Goal: Task Accomplishment & Management: Use online tool/utility

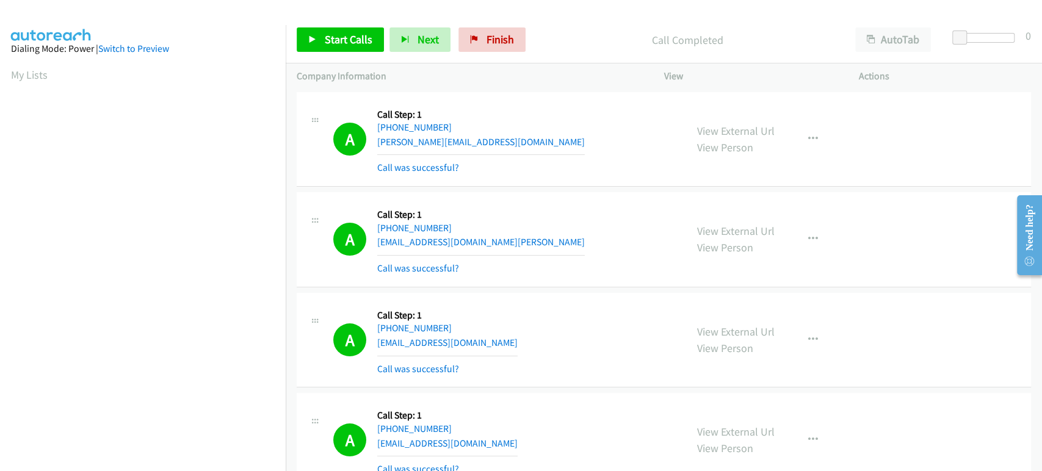
scroll to position [214, 0]
click at [334, 42] on span "Start Calls" at bounding box center [349, 39] width 48 height 14
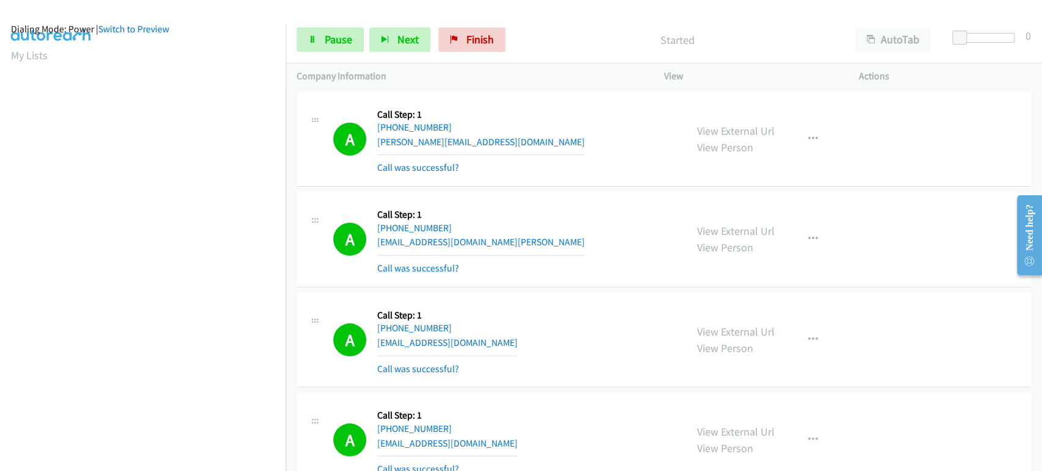
scroll to position [10, 0]
drag, startPoint x: 329, startPoint y: 40, endPoint x: 258, endPoint y: 18, distance: 74.1
click at [329, 40] on span "Pause" at bounding box center [338, 39] width 27 height 14
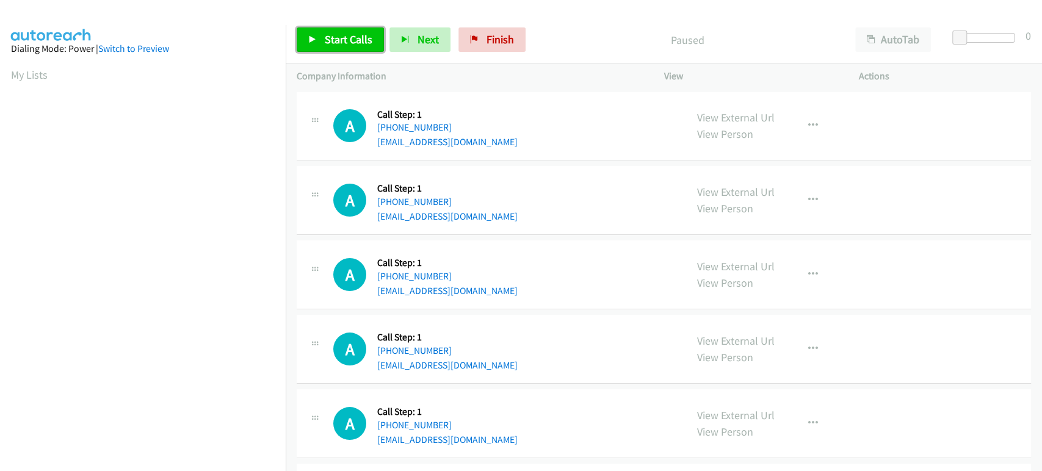
click at [339, 38] on span "Start Calls" at bounding box center [349, 39] width 48 height 14
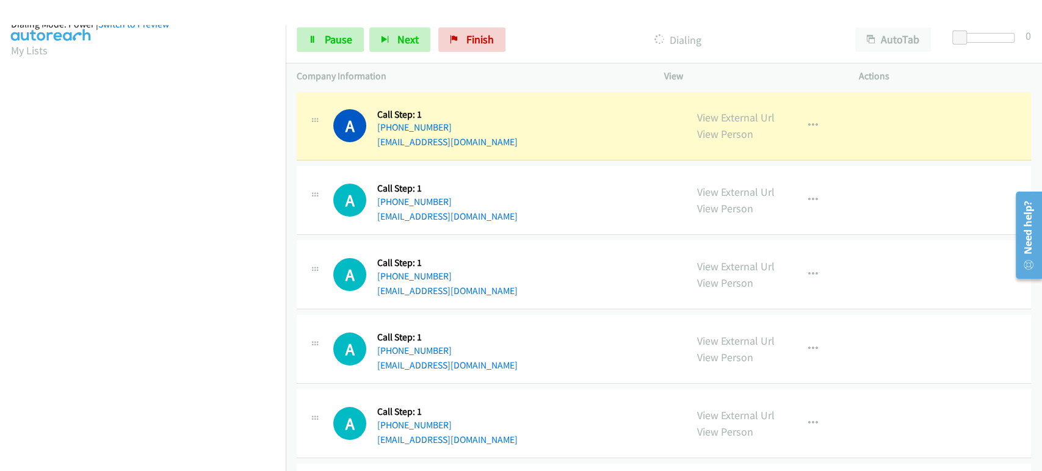
scroll to position [7, 0]
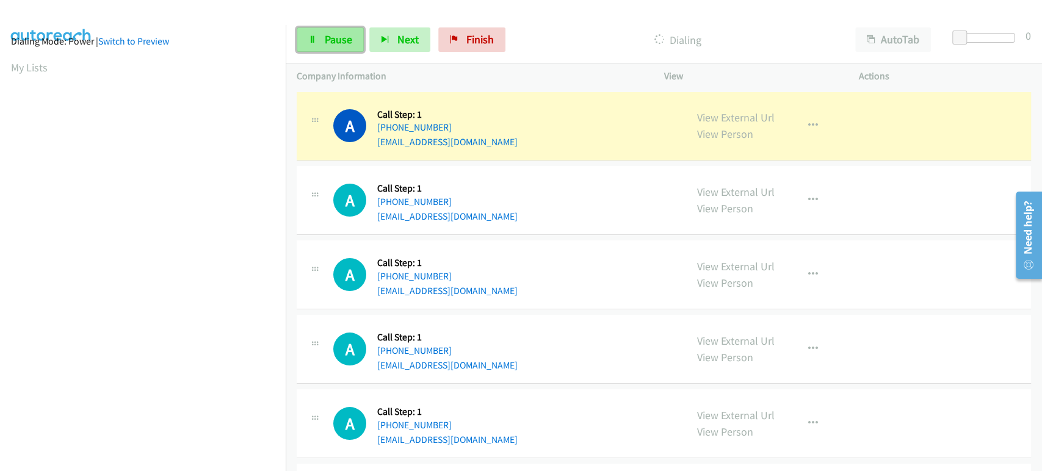
click at [325, 35] on span "Pause" at bounding box center [338, 39] width 27 height 14
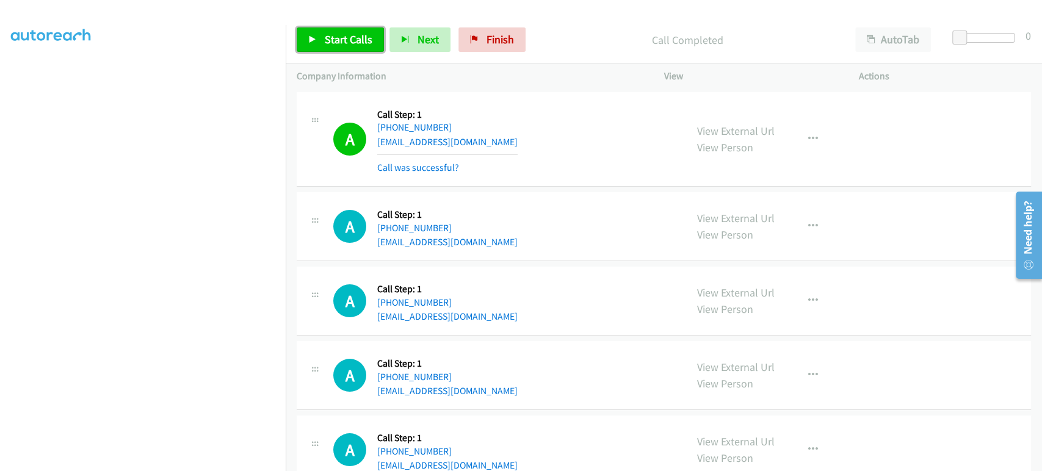
click at [337, 43] on span "Start Calls" at bounding box center [349, 39] width 48 height 14
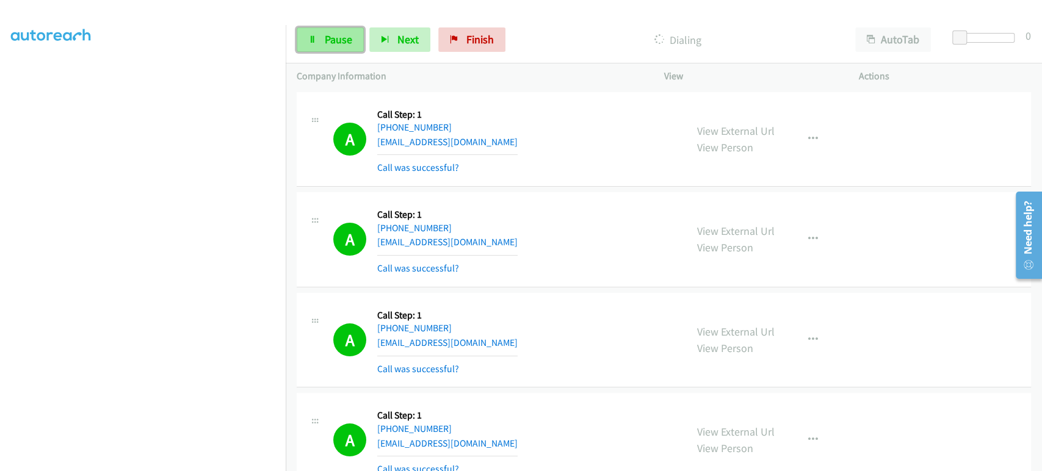
click at [331, 35] on span "Pause" at bounding box center [338, 39] width 27 height 14
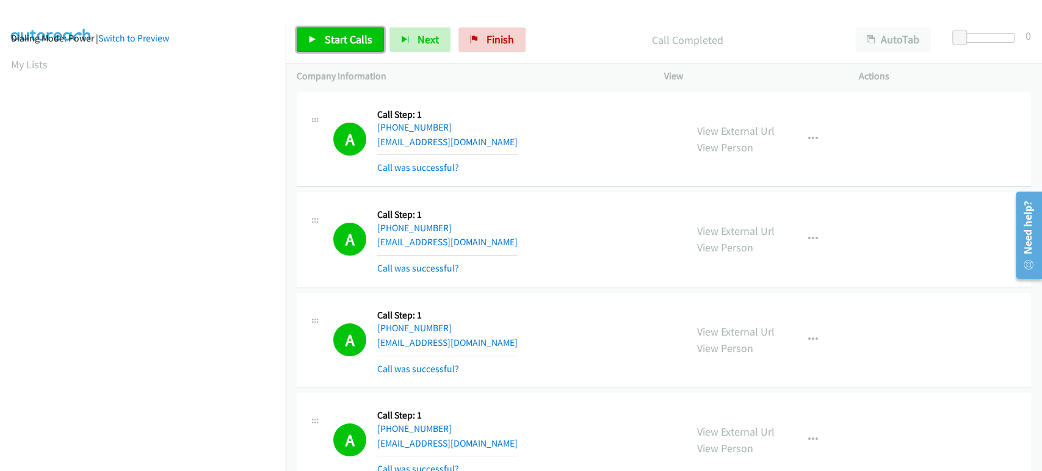
click at [319, 36] on link "Start Calls" at bounding box center [340, 39] width 87 height 24
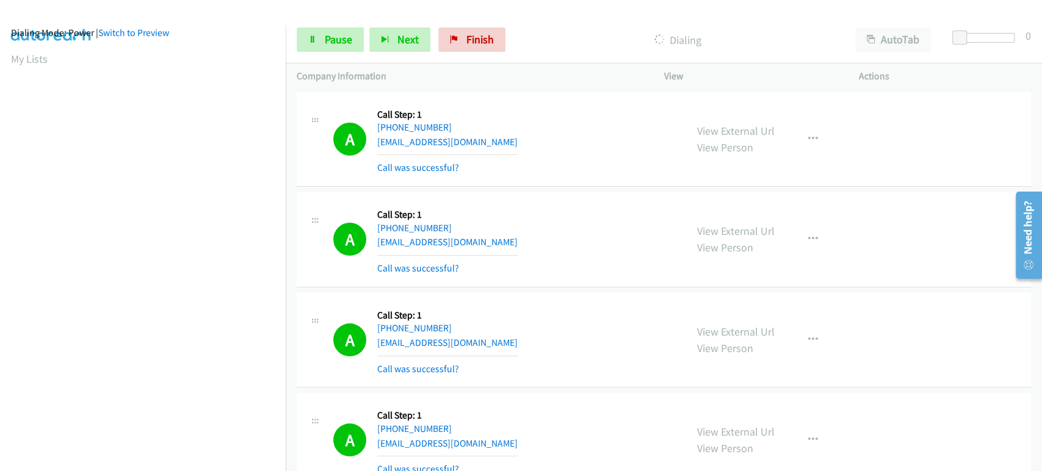
scroll to position [0, 0]
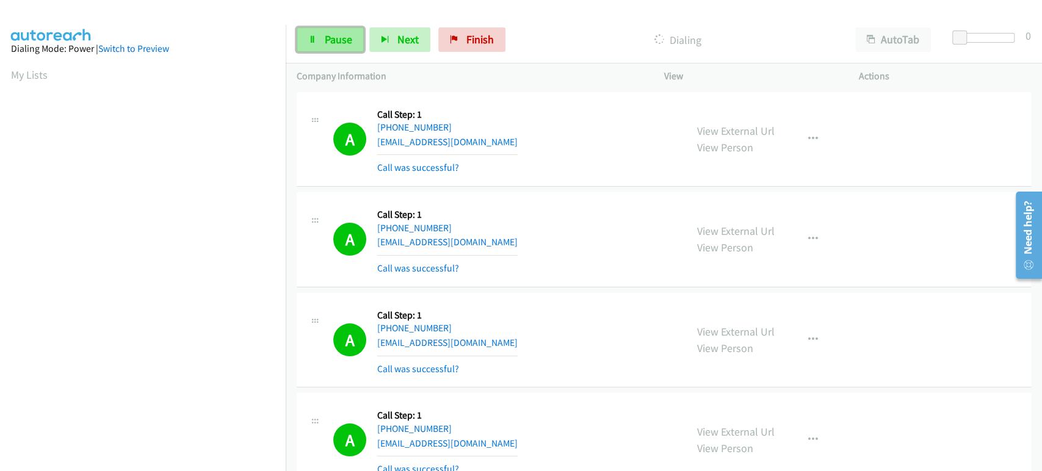
click at [340, 38] on span "Pause" at bounding box center [338, 39] width 27 height 14
click at [342, 32] on span "Start Calls" at bounding box center [349, 39] width 48 height 14
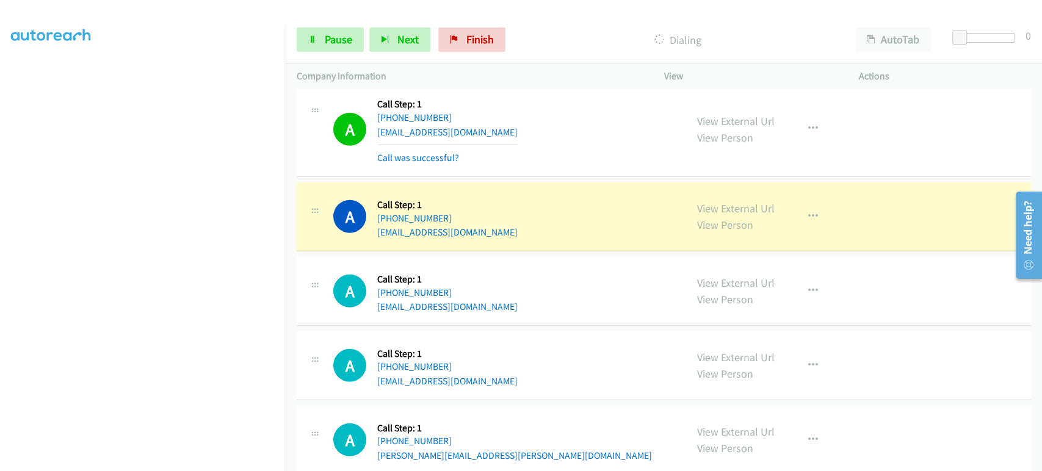
scroll to position [2101, 0]
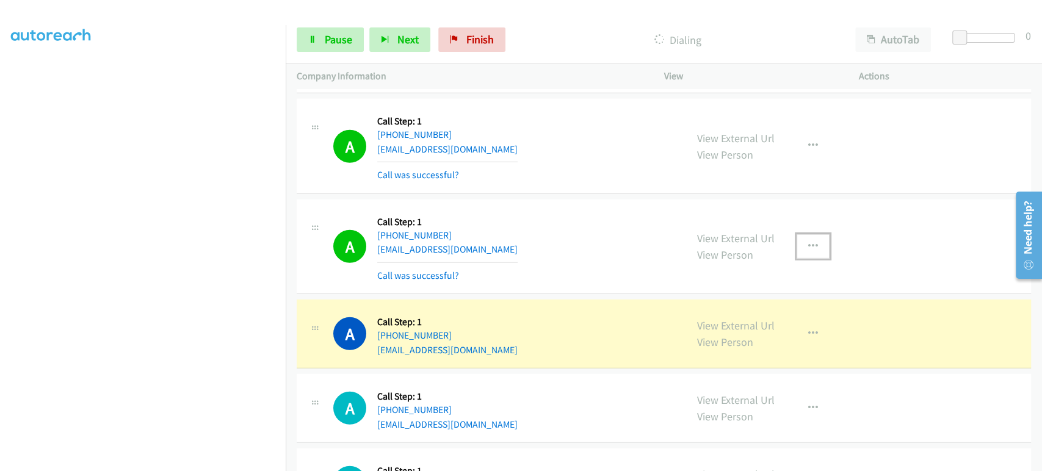
click at [808, 242] on icon "button" at bounding box center [813, 247] width 10 height 10
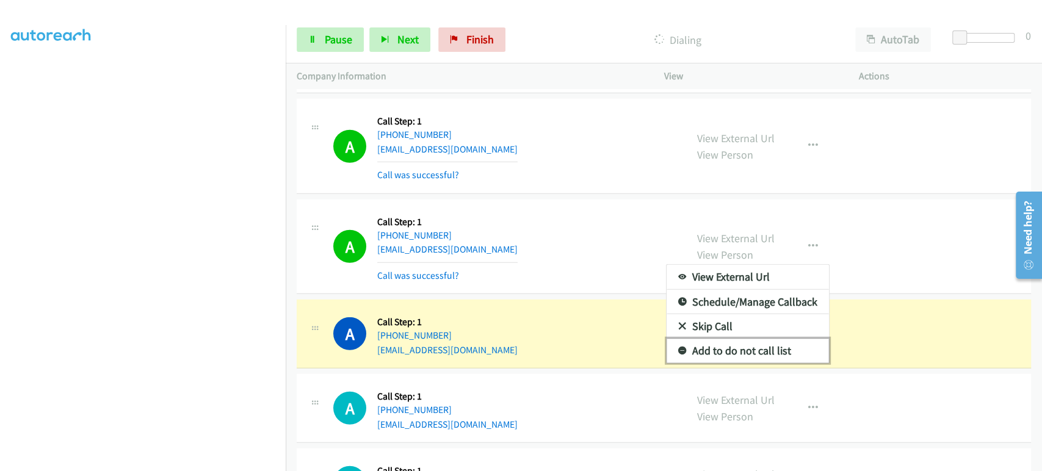
click at [752, 347] on link "Add to do not call list" at bounding box center [747, 351] width 162 height 24
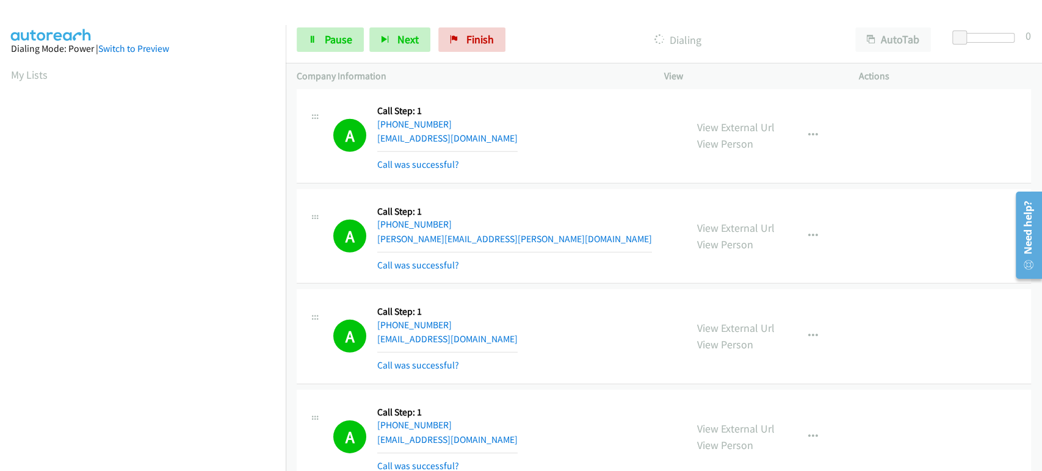
scroll to position [0, 0]
click at [317, 45] on link "Pause" at bounding box center [330, 39] width 67 height 24
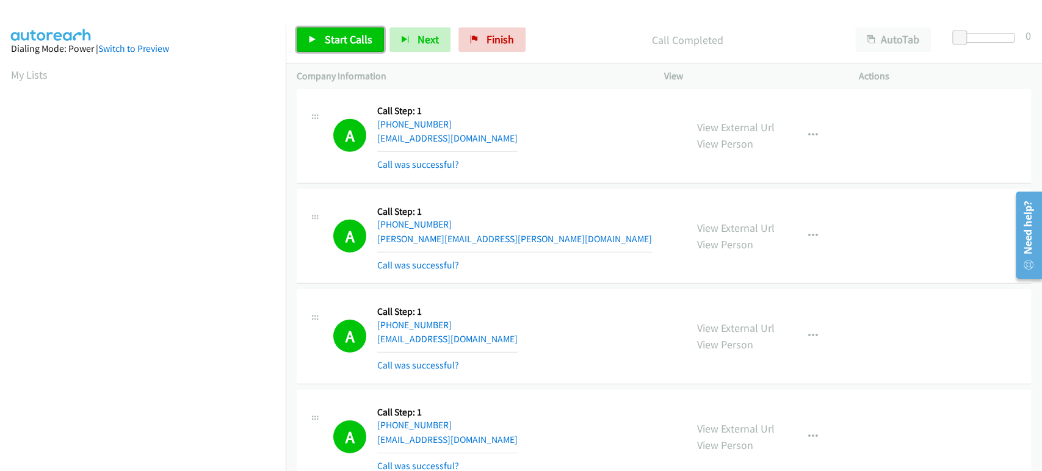
click at [345, 40] on span "Start Calls" at bounding box center [349, 39] width 48 height 14
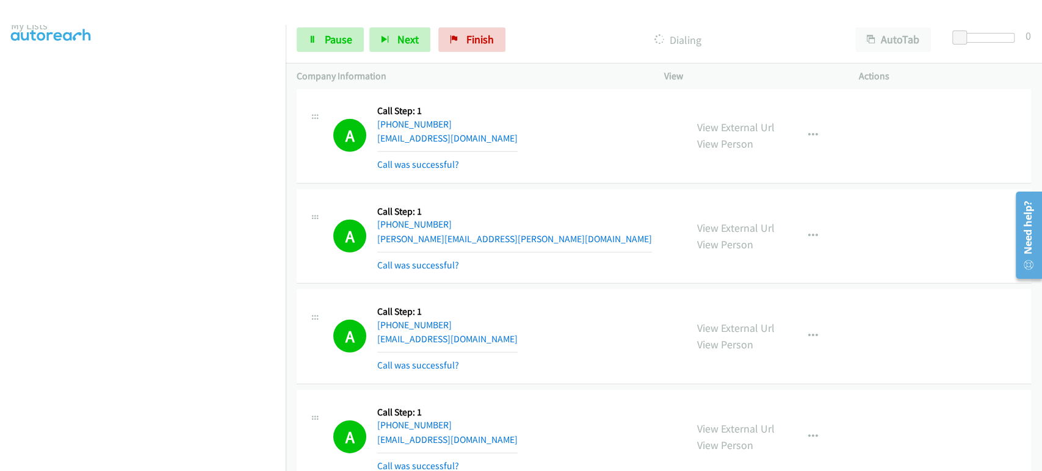
scroll to position [7, 0]
click at [304, 38] on link "Pause" at bounding box center [330, 39] width 67 height 24
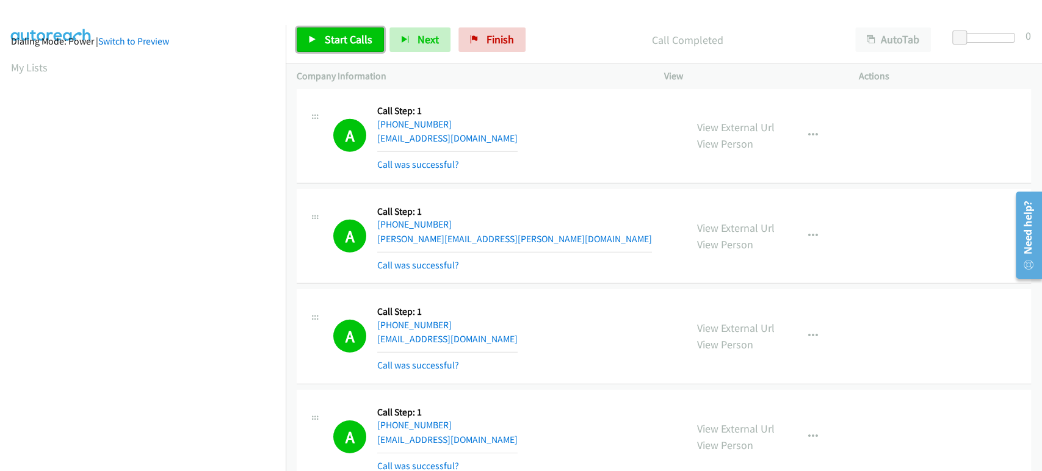
click at [335, 40] on span "Start Calls" at bounding box center [349, 39] width 48 height 14
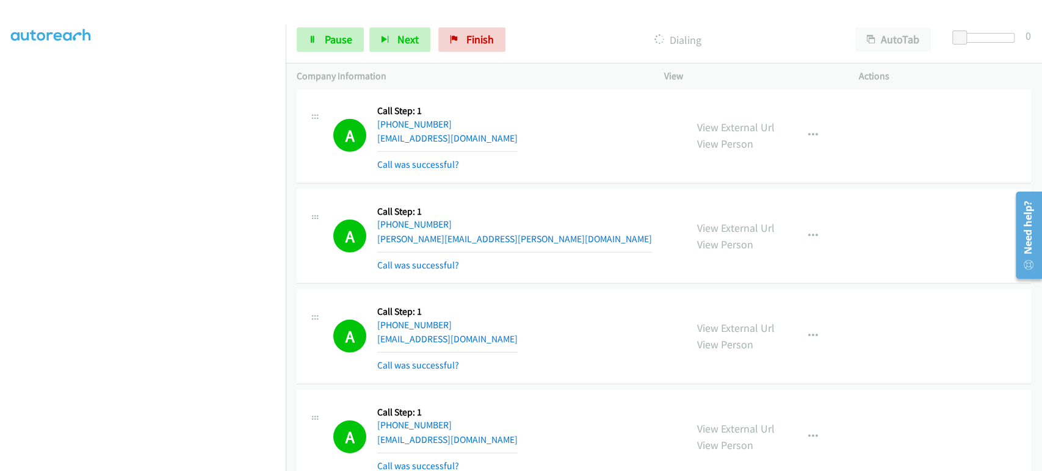
scroll to position [0, 0]
click at [337, 34] on span "Pause" at bounding box center [338, 39] width 27 height 14
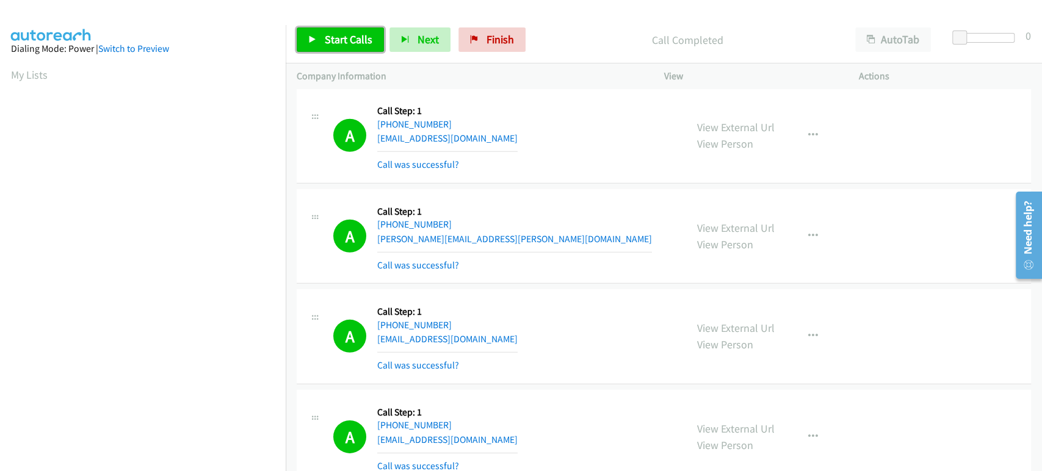
click at [351, 33] on span "Start Calls" at bounding box center [349, 39] width 48 height 14
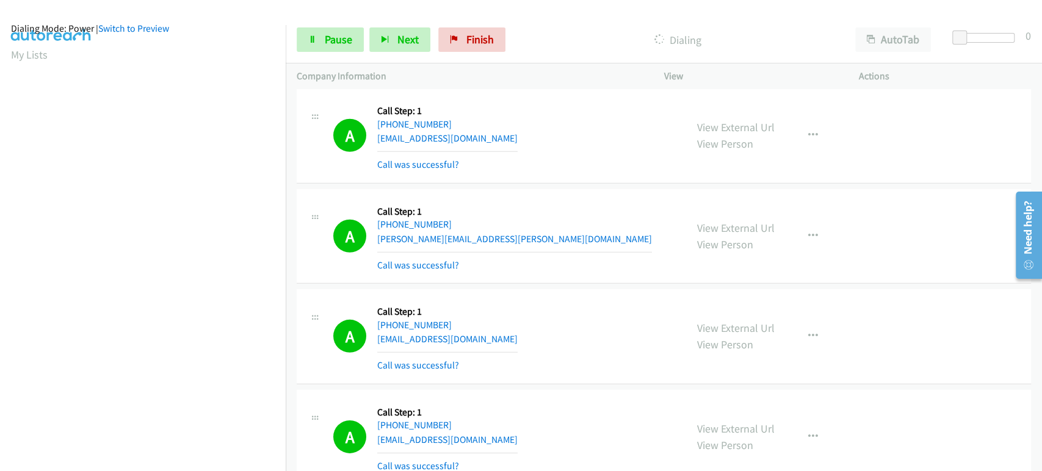
scroll to position [7, 0]
click at [293, 247] on td "A Callback Scheduled Call Step: 1 America/Los_Angeles [PHONE_NUMBER] [PERSON_NA…" at bounding box center [664, 236] width 756 height 101
click at [317, 40] on link "Pause" at bounding box center [330, 39] width 67 height 24
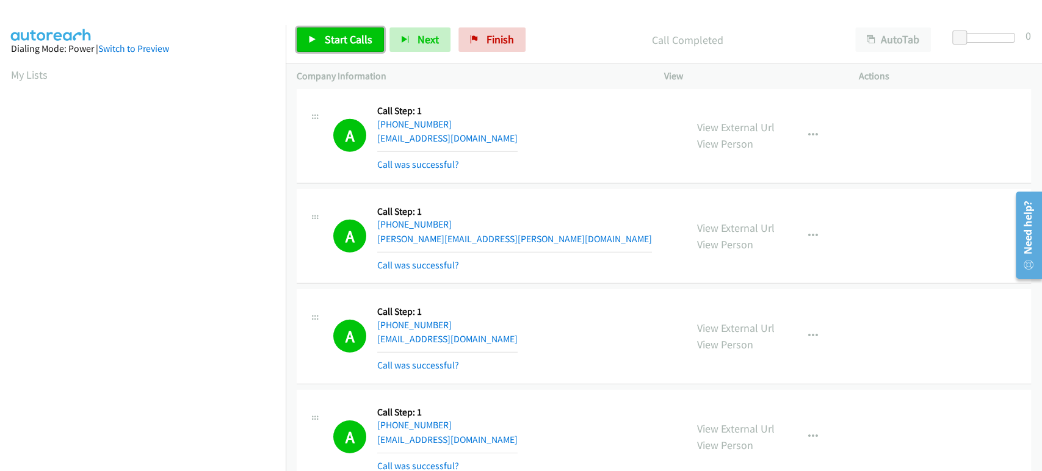
click at [334, 37] on span "Start Calls" at bounding box center [349, 39] width 48 height 14
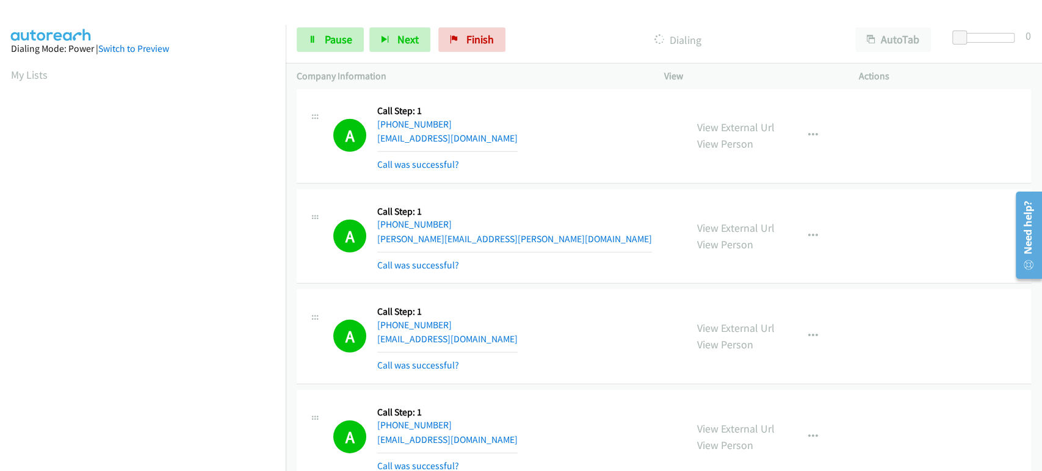
scroll to position [214, 0]
click at [312, 39] on icon at bounding box center [312, 40] width 9 height 9
